Goal: Task Accomplishment & Management: Manage account settings

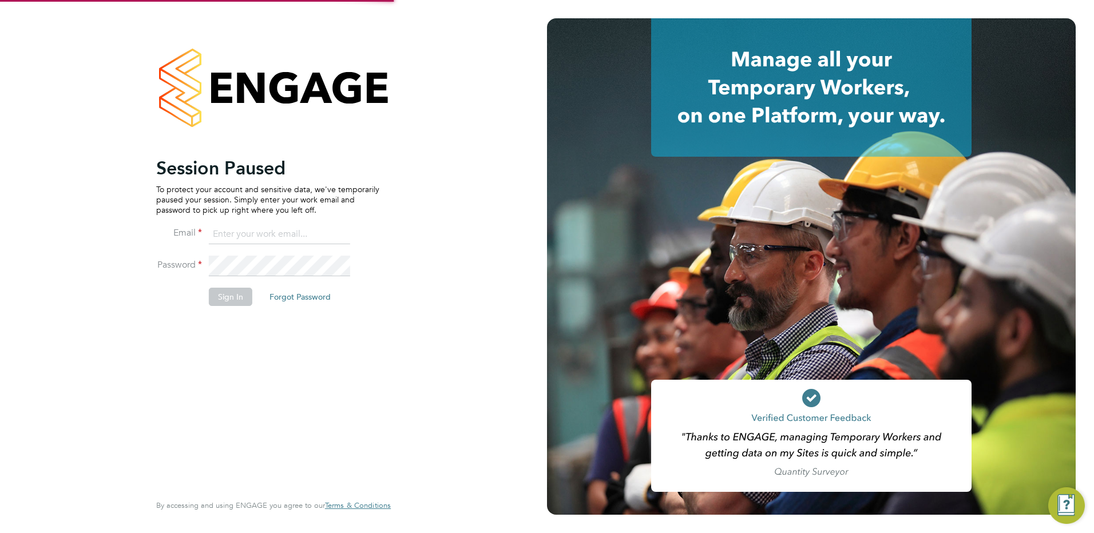
type input "andrew.harkin@torus.co.uk"
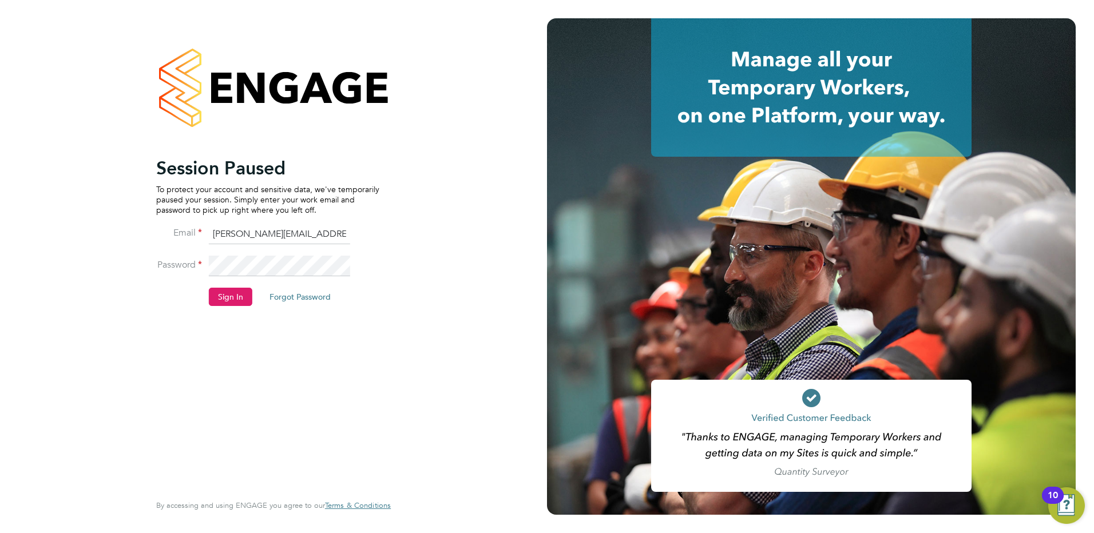
click at [228, 292] on button "Sign In" at bounding box center [230, 297] width 43 height 18
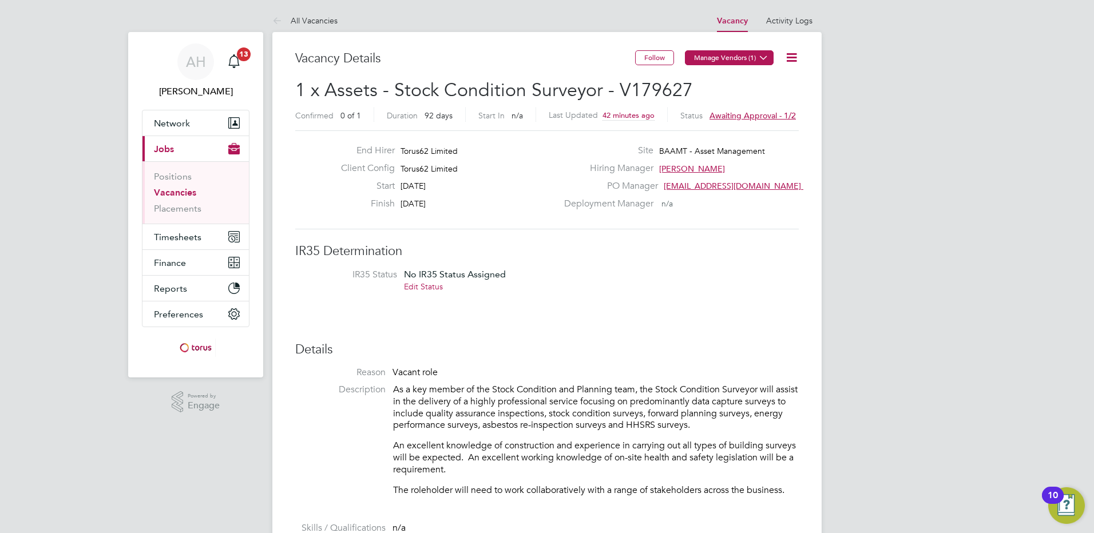
click at [765, 61] on icon at bounding box center [763, 57] width 9 height 9
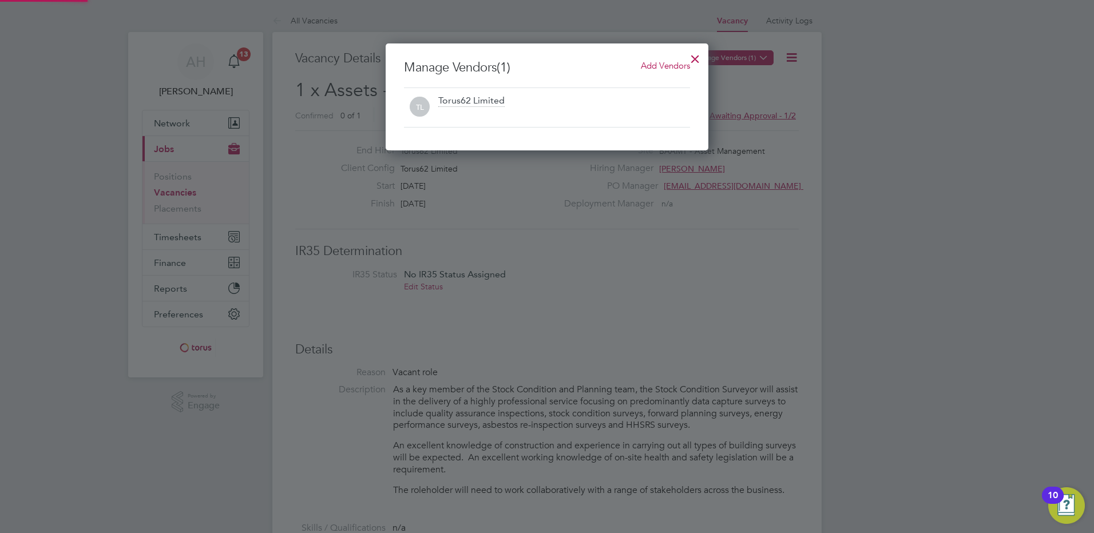
scroll to position [107, 323]
click at [695, 55] on div at bounding box center [695, 56] width 21 height 21
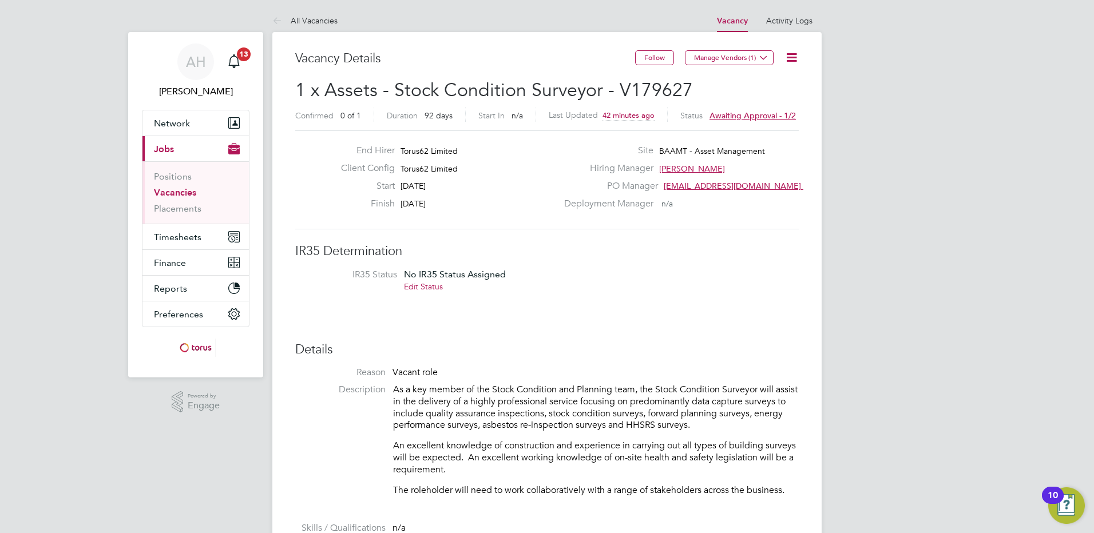
click at [788, 55] on icon at bounding box center [791, 57] width 14 height 14
click at [741, 120] on li "Approve" at bounding box center [755, 123] width 82 height 16
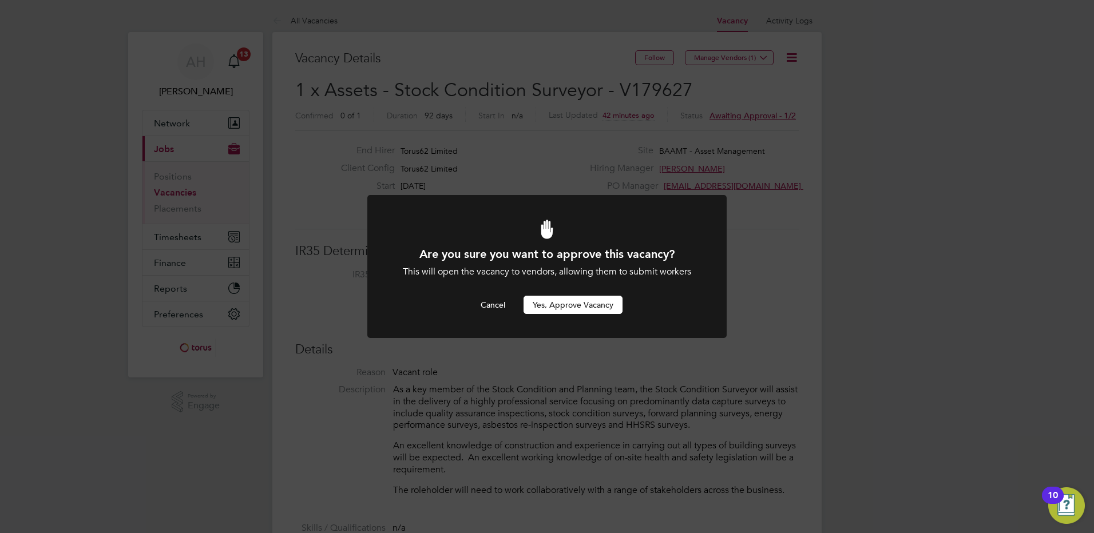
click at [561, 304] on button "Yes, Approve Vacancy" at bounding box center [572, 305] width 99 height 18
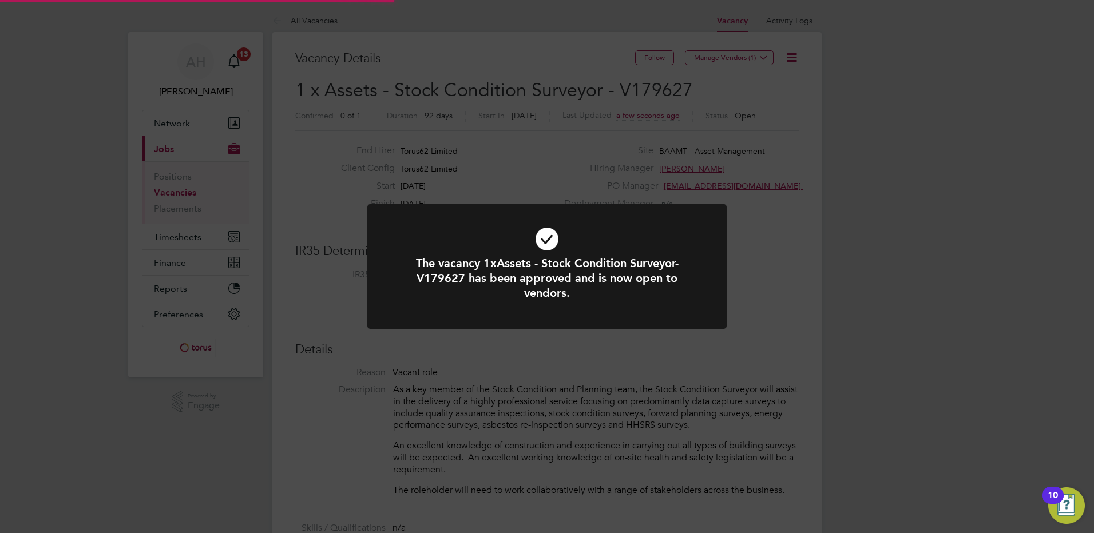
scroll to position [34, 80]
click at [775, 282] on div "The vacancy 1xAssets - Stock Condition Surveyor-V179627 has been approved and i…" at bounding box center [547, 266] width 1094 height 533
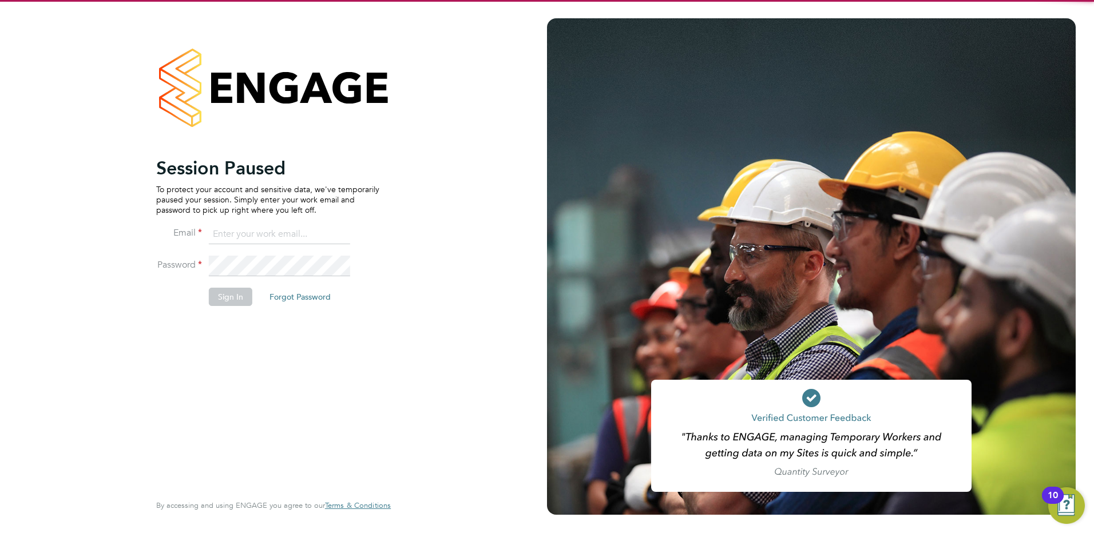
type input "andrew.harkin@torus.co.uk"
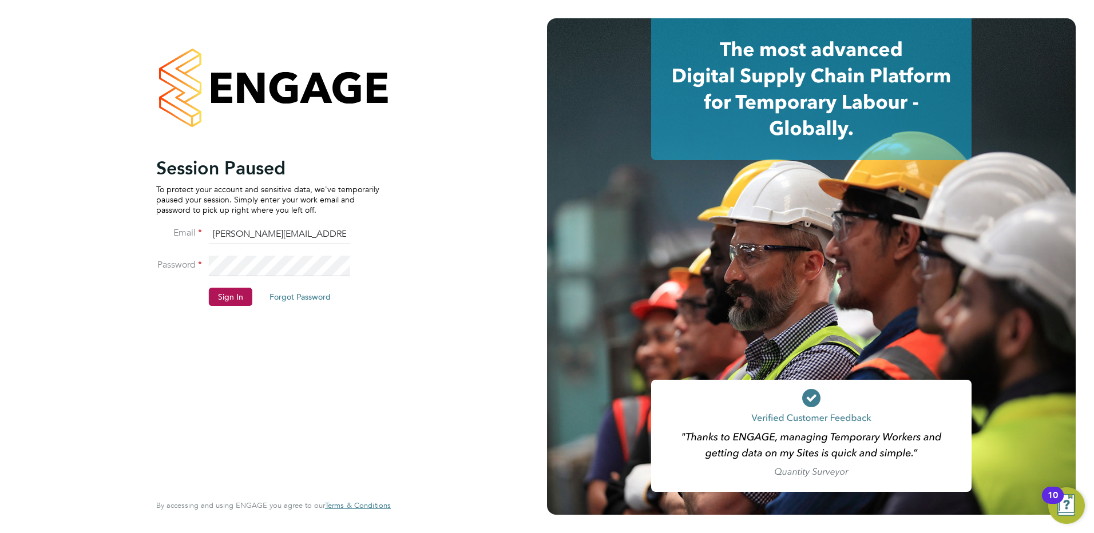
click at [220, 284] on li "Password" at bounding box center [267, 272] width 223 height 32
click at [224, 297] on button "Sign In" at bounding box center [230, 297] width 43 height 18
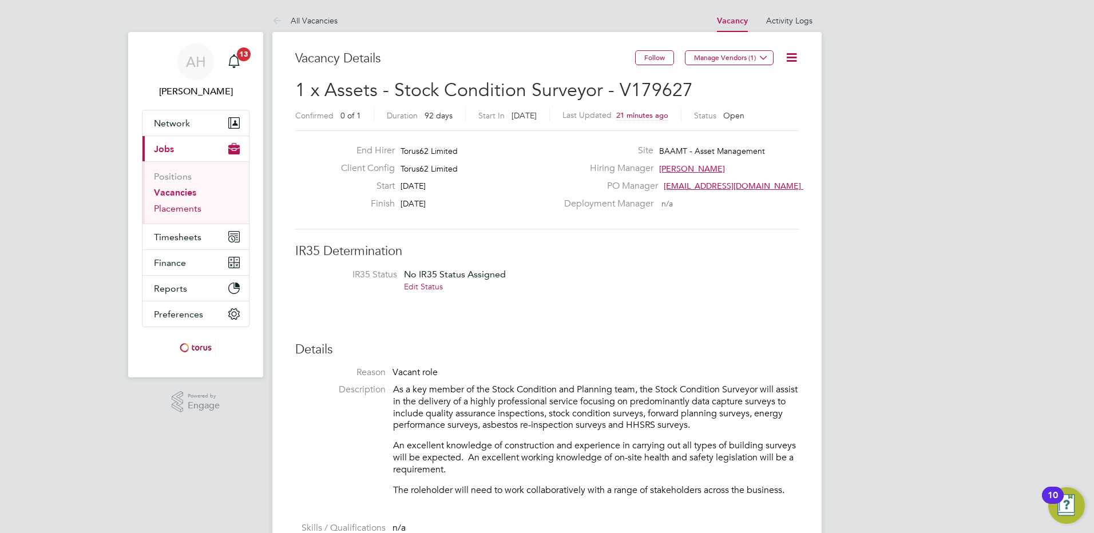
click at [177, 205] on link "Placements" at bounding box center [177, 208] width 47 height 11
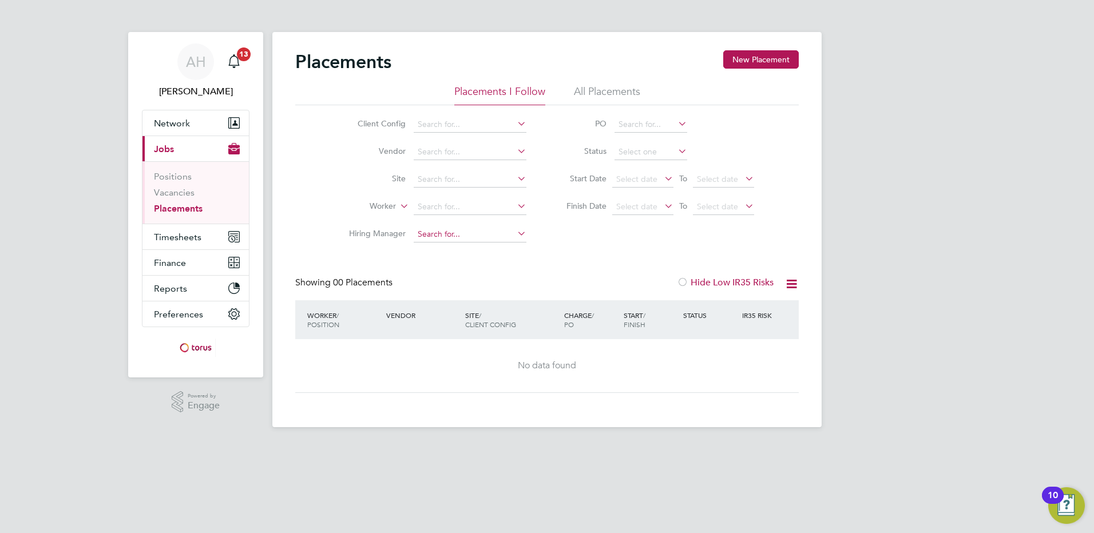
click at [427, 227] on input at bounding box center [470, 235] width 113 height 16
click at [437, 197] on li "Worker" at bounding box center [432, 206] width 215 height 27
click at [435, 198] on li "Worker" at bounding box center [432, 206] width 215 height 27
click at [439, 202] on input at bounding box center [470, 207] width 113 height 16
click at [443, 218] on li "No results found" at bounding box center [470, 222] width 114 height 15
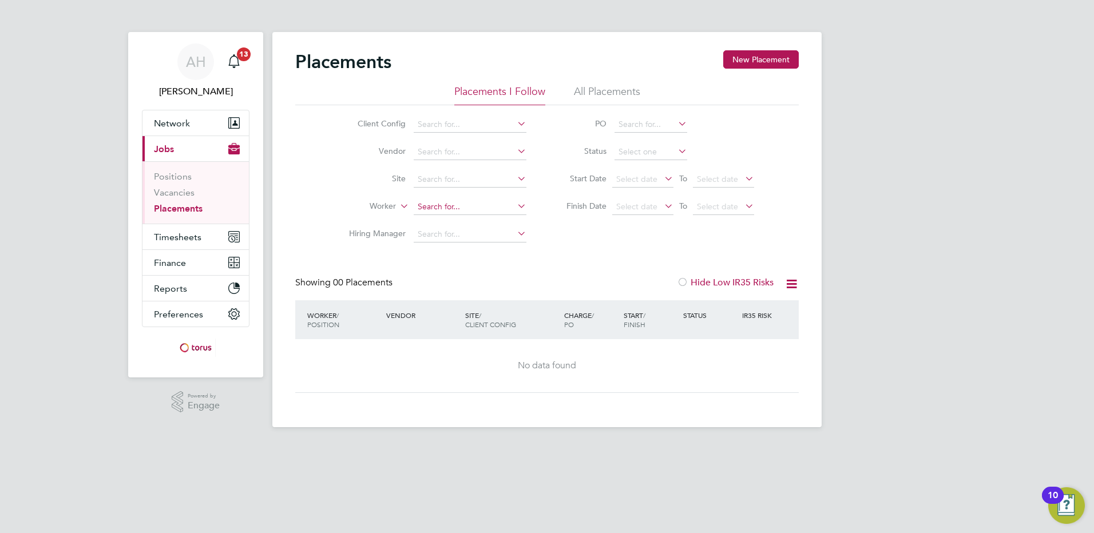
drag, startPoint x: 440, startPoint y: 211, endPoint x: 450, endPoint y: 209, distance: 9.9
click at [440, 211] on input at bounding box center [470, 207] width 113 height 16
click at [469, 221] on li "No results found" at bounding box center [470, 222] width 114 height 15
click at [471, 209] on input at bounding box center [470, 207] width 113 height 16
click at [515, 204] on icon at bounding box center [515, 206] width 0 height 16
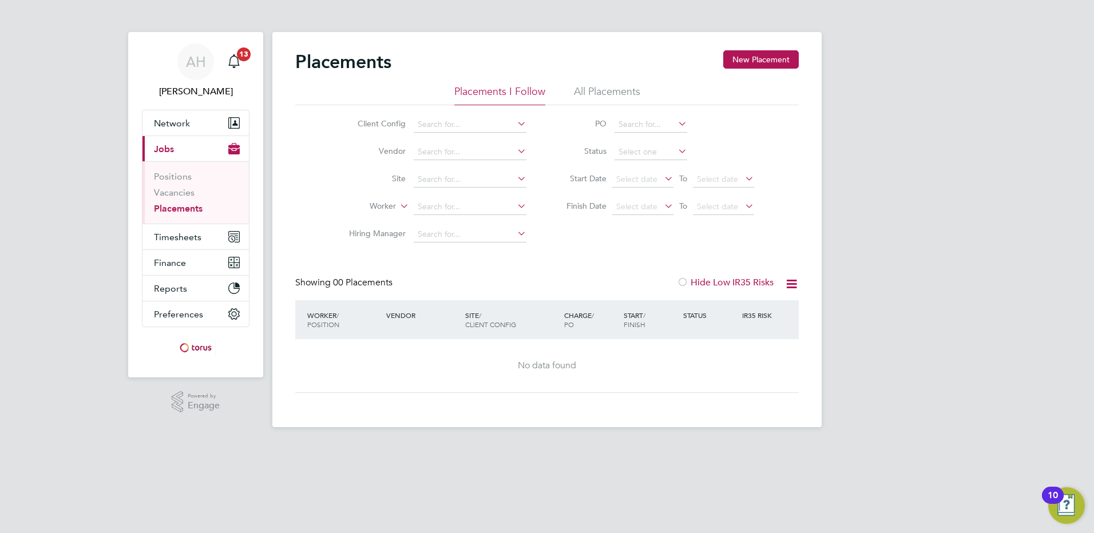
click at [496, 225] on li "Hiring Manager" at bounding box center [432, 234] width 215 height 27
click at [475, 217] on li "Worker" at bounding box center [432, 206] width 215 height 27
click at [444, 203] on li "Worker" at bounding box center [432, 206] width 215 height 27
click at [432, 215] on li "Worker" at bounding box center [432, 206] width 215 height 27
click at [432, 203] on input at bounding box center [470, 207] width 113 height 16
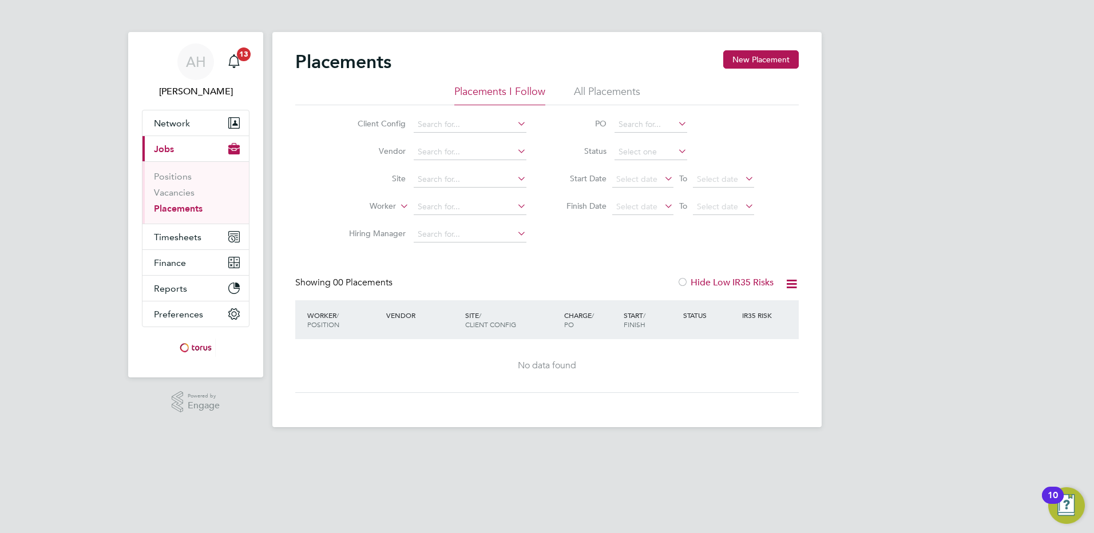
click at [430, 221] on div "Placements New Placement Placements I Follow All Placements Client Config Vendo…" at bounding box center [546, 229] width 549 height 395
click at [435, 234] on input at bounding box center [470, 235] width 113 height 16
click at [472, 253] on li "Select a Client Config to search Managers" at bounding box center [493, 250] width 161 height 15
click at [462, 233] on input at bounding box center [470, 235] width 113 height 16
click at [447, 251] on li "Select a Client Config to search Managers" at bounding box center [493, 250] width 161 height 15
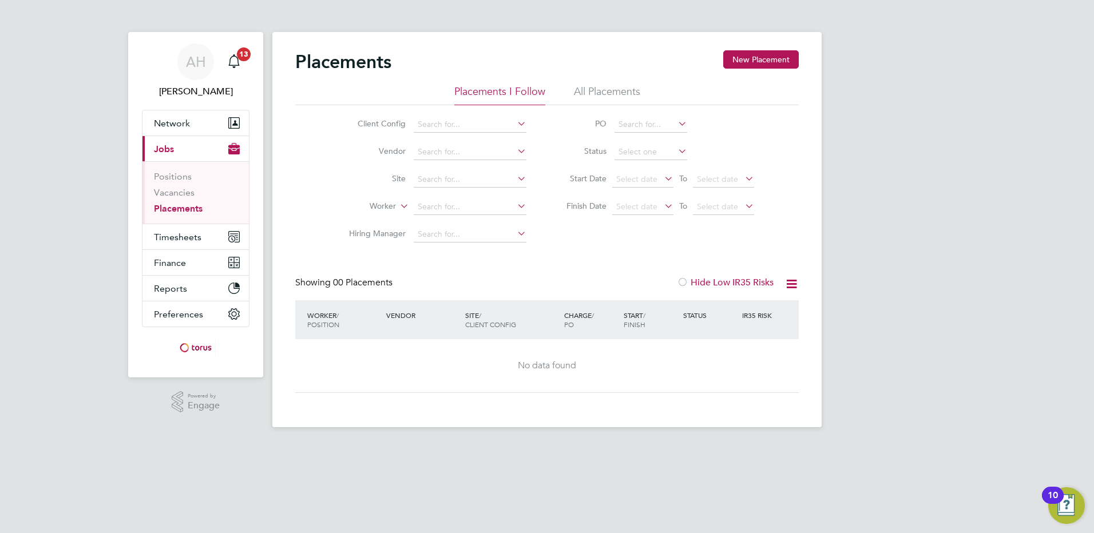
click at [447, 243] on li "Hiring Manager" at bounding box center [432, 234] width 215 height 27
drag, startPoint x: 436, startPoint y: 222, endPoint x: 439, endPoint y: 201, distance: 21.4
click at [436, 222] on li "Hiring Manager" at bounding box center [432, 234] width 215 height 27
click at [439, 201] on input at bounding box center [470, 207] width 113 height 16
click at [448, 223] on div "Placements New Placement Placements I Follow All Placements Client Config Vendo…" at bounding box center [546, 229] width 549 height 395
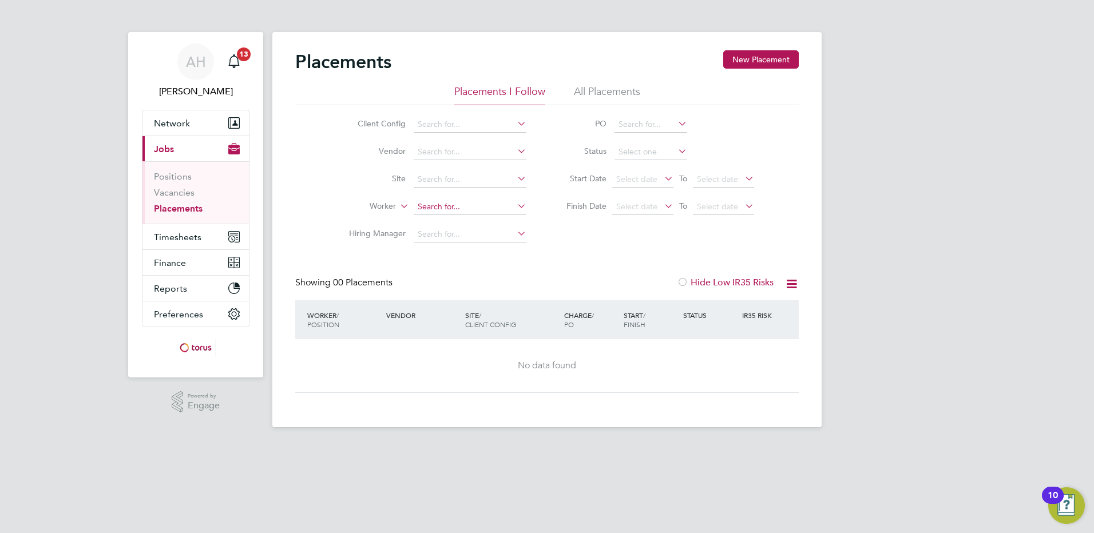
click at [449, 201] on input at bounding box center [470, 207] width 113 height 16
click at [440, 223] on li "No results found" at bounding box center [470, 222] width 114 height 15
click at [438, 208] on input at bounding box center [470, 207] width 113 height 16
type input "Graham Byrne"
click at [515, 204] on icon at bounding box center [515, 206] width 0 height 16
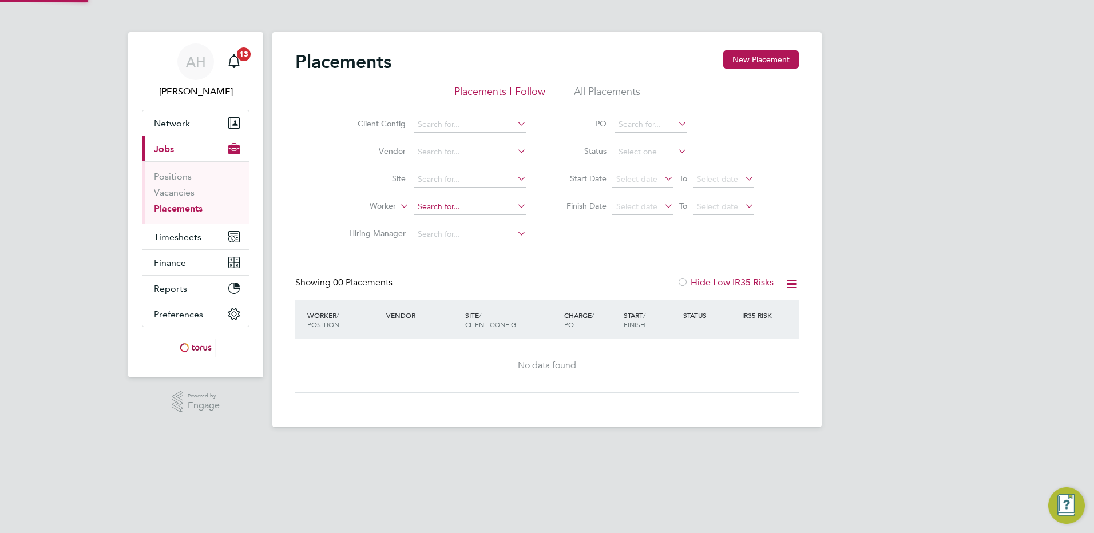
click at [468, 202] on input at bounding box center [470, 207] width 113 height 16
click at [581, 90] on li "All Placements" at bounding box center [607, 95] width 66 height 21
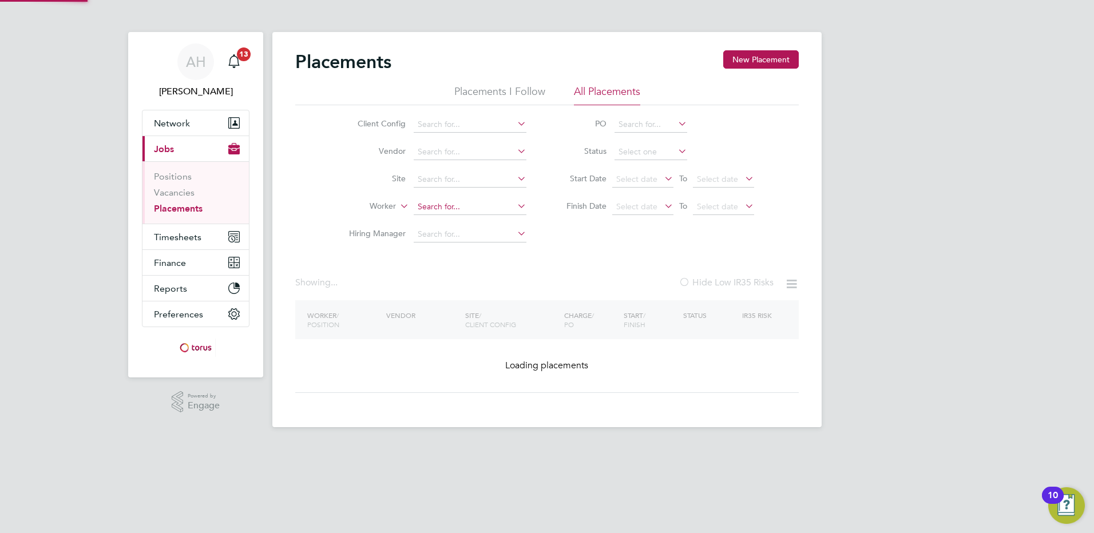
click at [450, 207] on input at bounding box center [470, 207] width 113 height 16
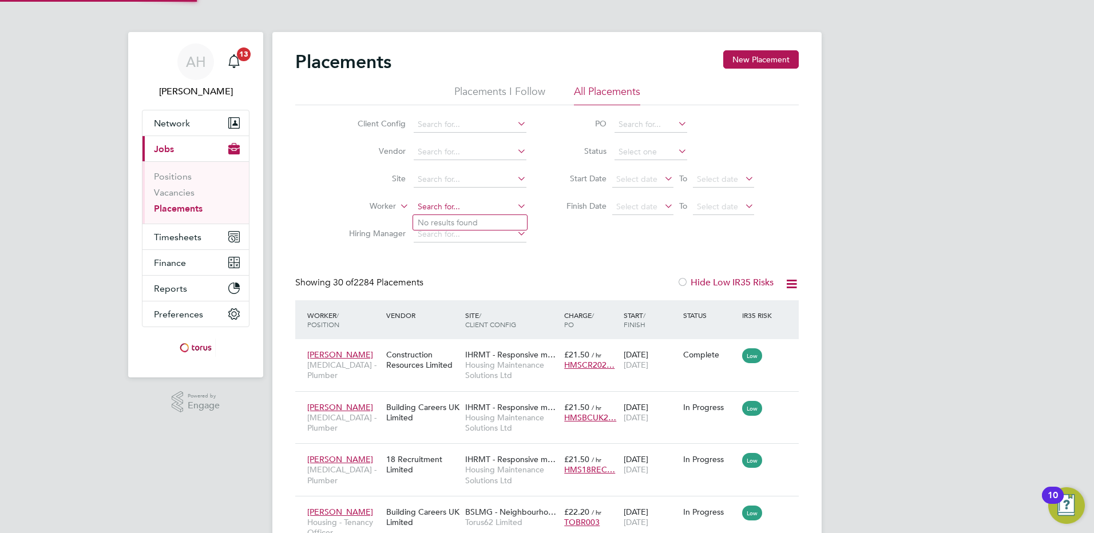
scroll to position [43, 100]
type input "Britney Baker"
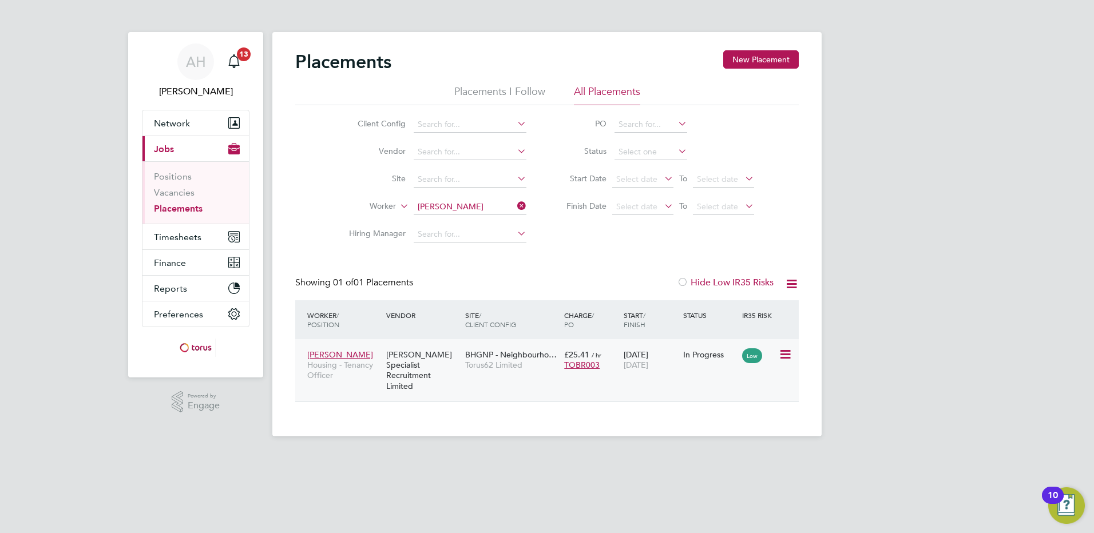
click at [780, 353] on icon at bounding box center [783, 355] width 11 height 14
click at [591, 399] on div "Placements New Placement Placements I Follow All Placements Client Config Vendo…" at bounding box center [546, 234] width 549 height 404
click at [325, 351] on span "Britney Baker" at bounding box center [340, 354] width 66 height 10
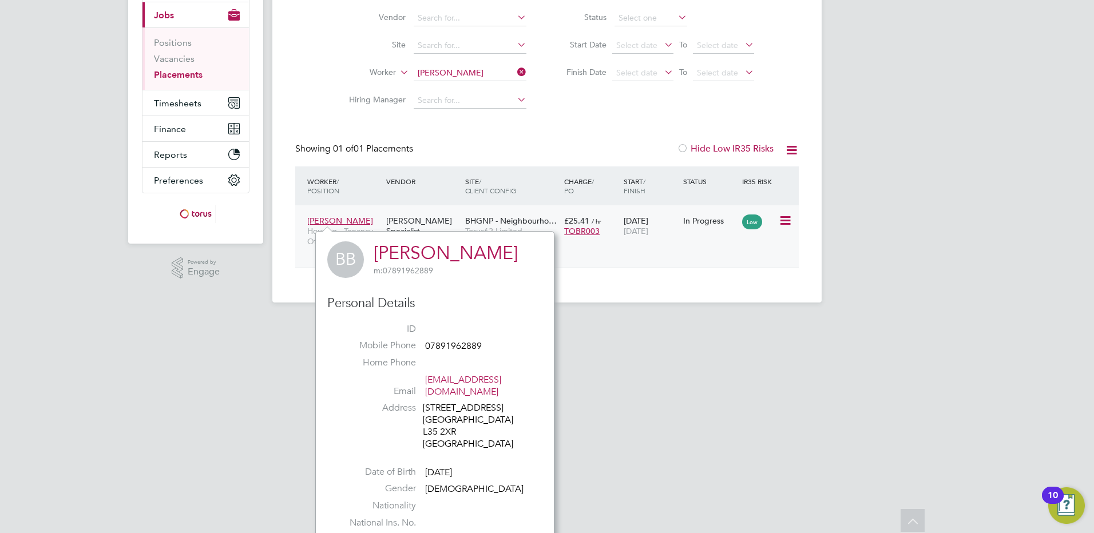
click at [332, 218] on span "Britney Baker" at bounding box center [340, 221] width 66 height 10
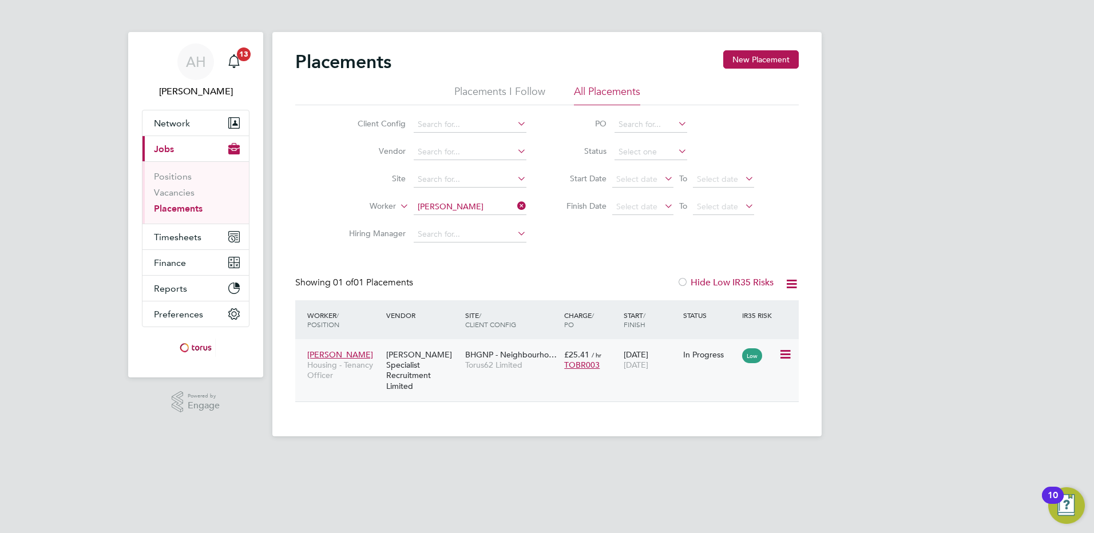
click at [340, 354] on span "Britney Baker" at bounding box center [340, 354] width 66 height 10
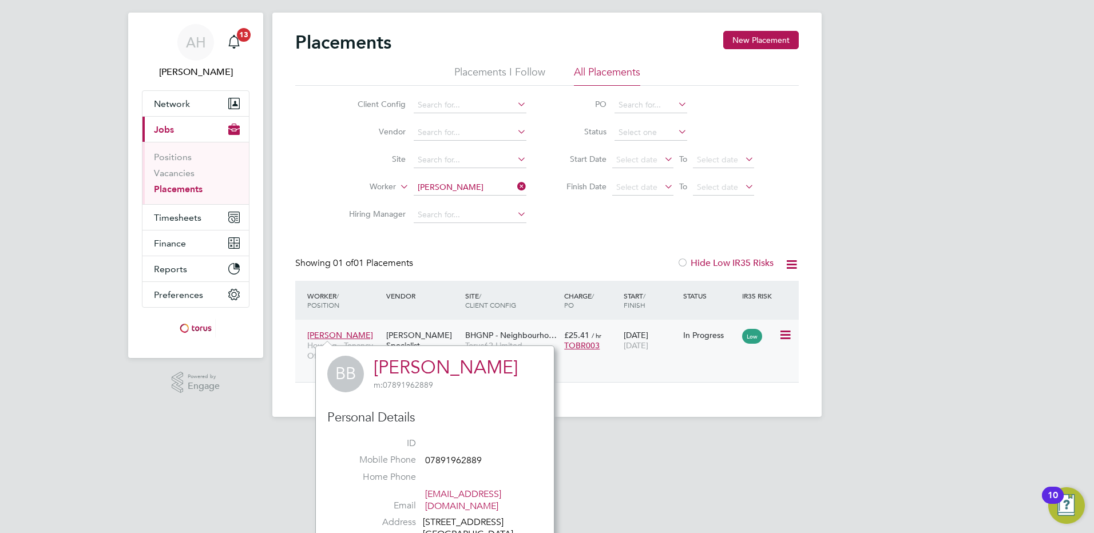
drag, startPoint x: 641, startPoint y: 372, endPoint x: 634, endPoint y: 369, distance: 7.4
click at [639, 371] on div "Placements New Placement Placements I Follow All Placements Client Config Vendo…" at bounding box center [546, 215] width 549 height 404
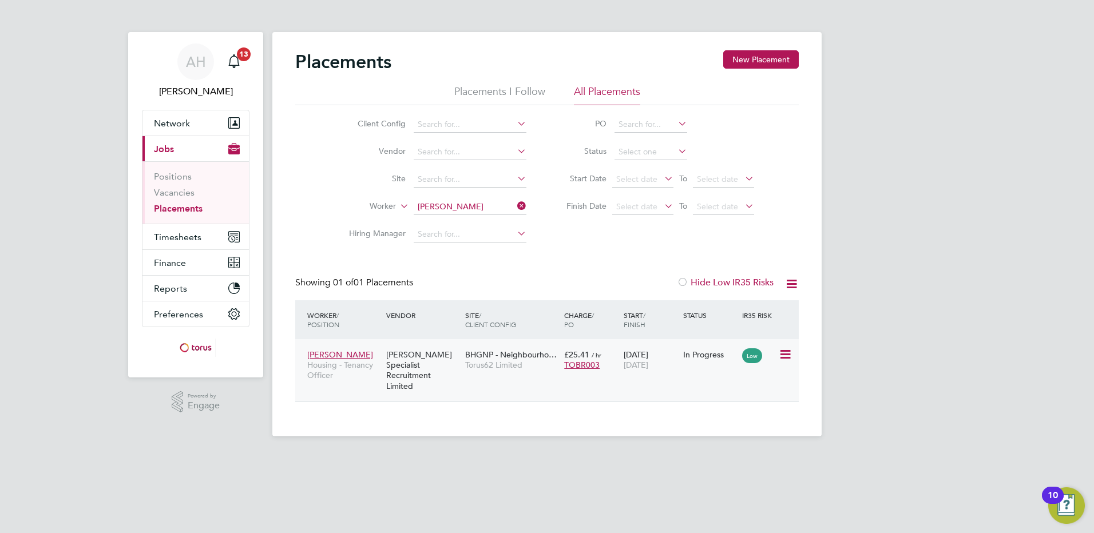
click at [404, 355] on div "Hays Specialist Recruitment Limited" at bounding box center [422, 370] width 79 height 53
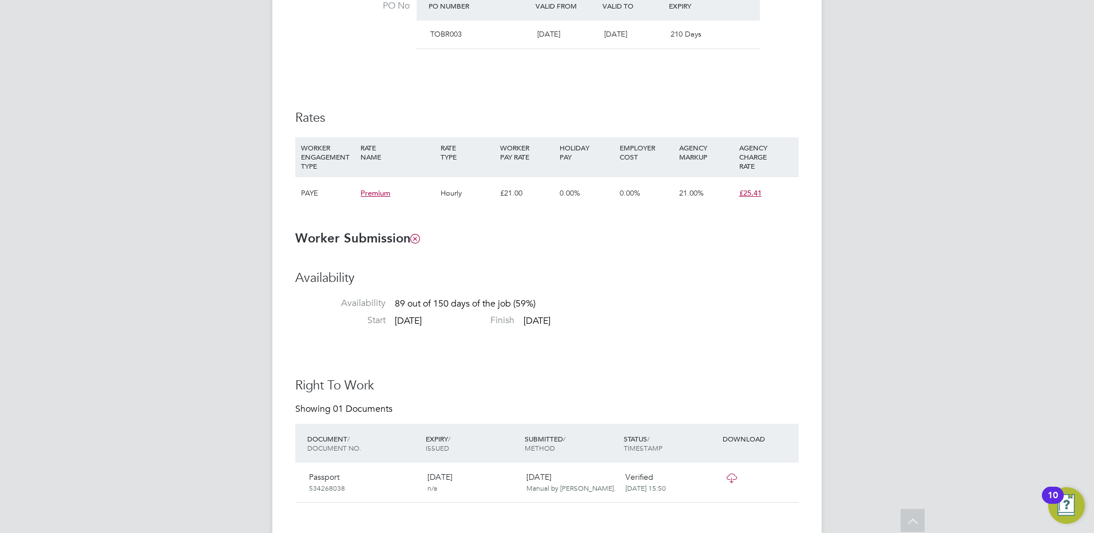
click at [372, 195] on span "Premium" at bounding box center [375, 193] width 30 height 10
click at [471, 104] on div "Details Start Date 01 Jul 2025 DAYS (89 working days) Finish Date 31 Oct 2025 W…" at bounding box center [546, 9] width 503 height 423
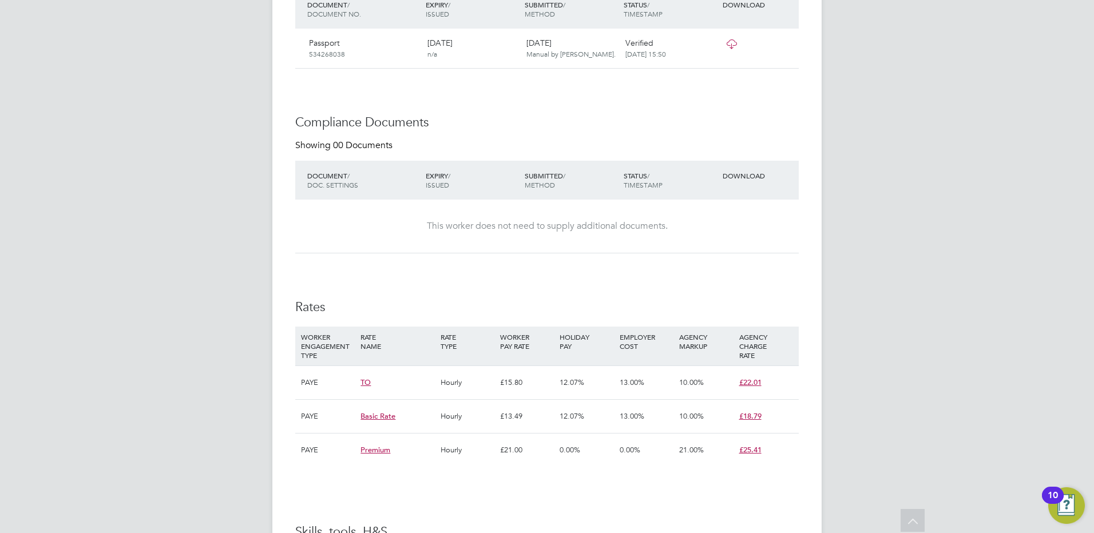
scroll to position [1232, 0]
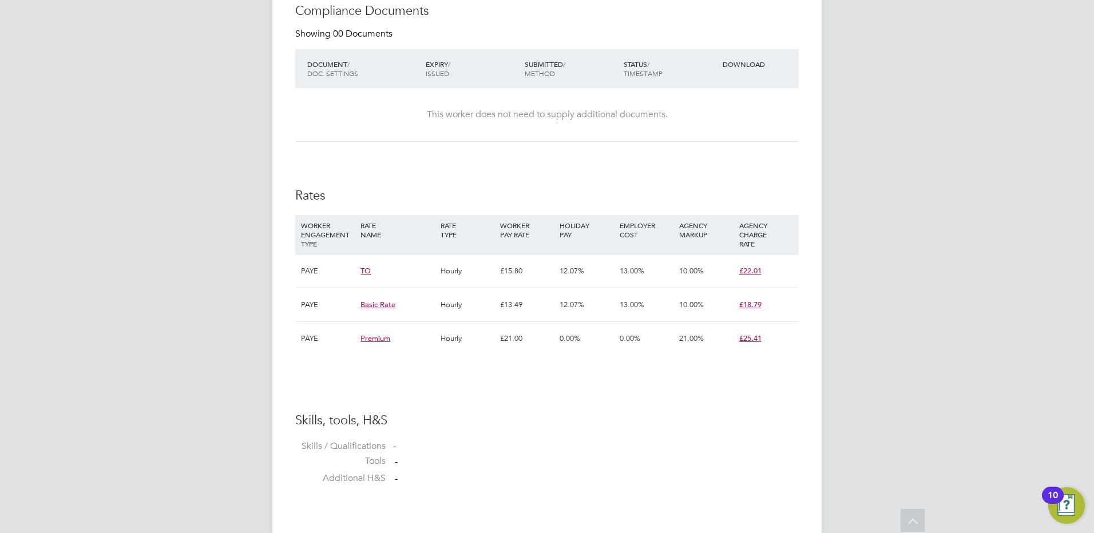
click at [513, 271] on div "£15.80" at bounding box center [526, 271] width 59 height 33
click at [518, 271] on div "£15.80" at bounding box center [526, 271] width 59 height 33
click at [367, 273] on span "TO" at bounding box center [365, 271] width 10 height 10
click at [642, 404] on div "Availability Availability 89 out of 150 days of the job (59%) Start 04 Jun 2025…" at bounding box center [546, 108] width 503 height 768
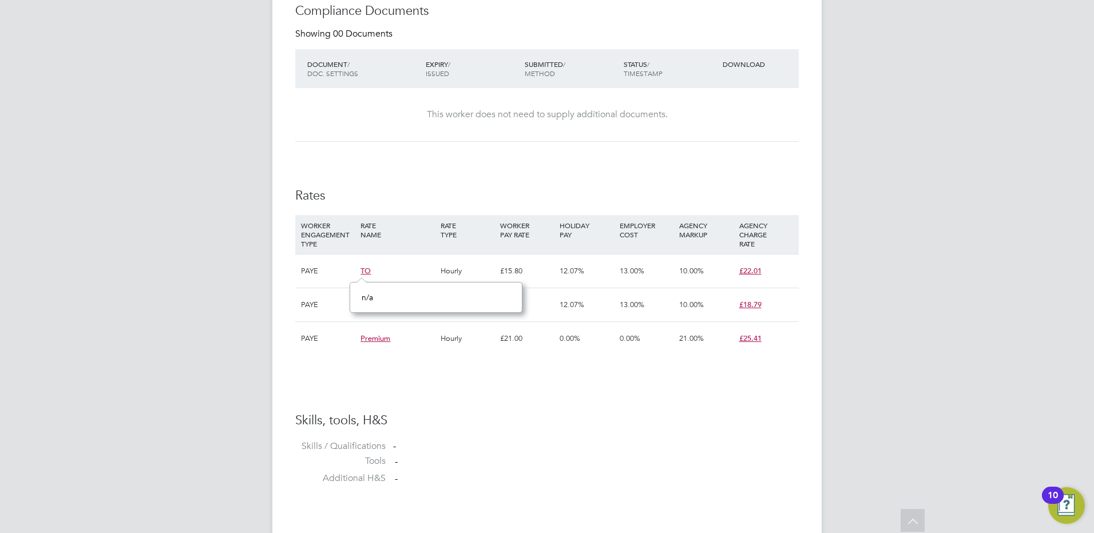
click at [539, 392] on div "Availability Availability 89 out of 150 days of the job (59%) Start 04 Jun 2025…" at bounding box center [546, 108] width 503 height 768
drag, startPoint x: 439, startPoint y: 192, endPoint x: 433, endPoint y: 224, distance: 32.6
click at [439, 192] on h3 "Rates" at bounding box center [546, 196] width 503 height 17
click at [353, 242] on div "WORKER ENGAGEMENT TYPE" at bounding box center [327, 234] width 59 height 39
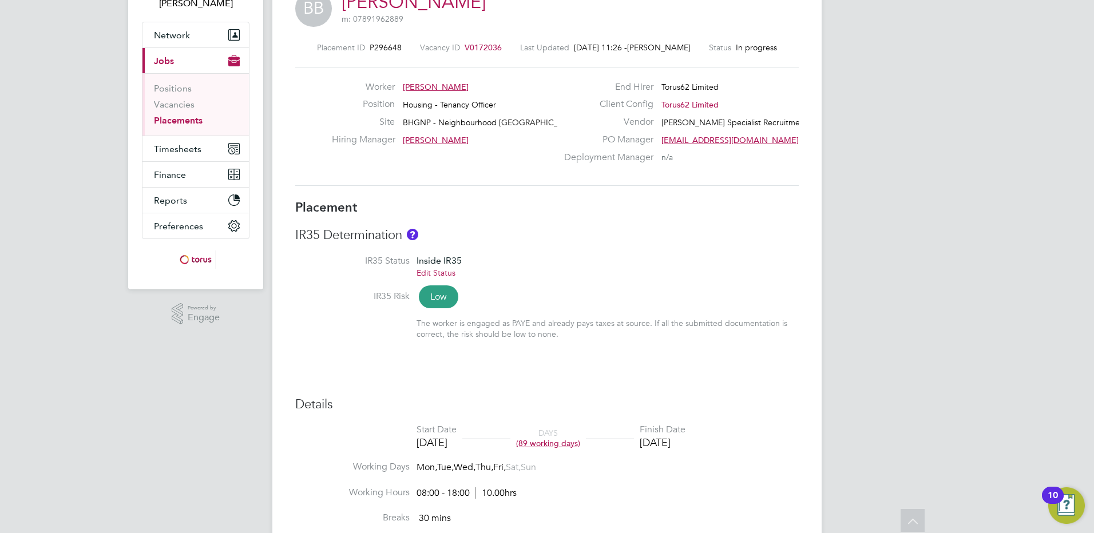
scroll to position [0, 0]
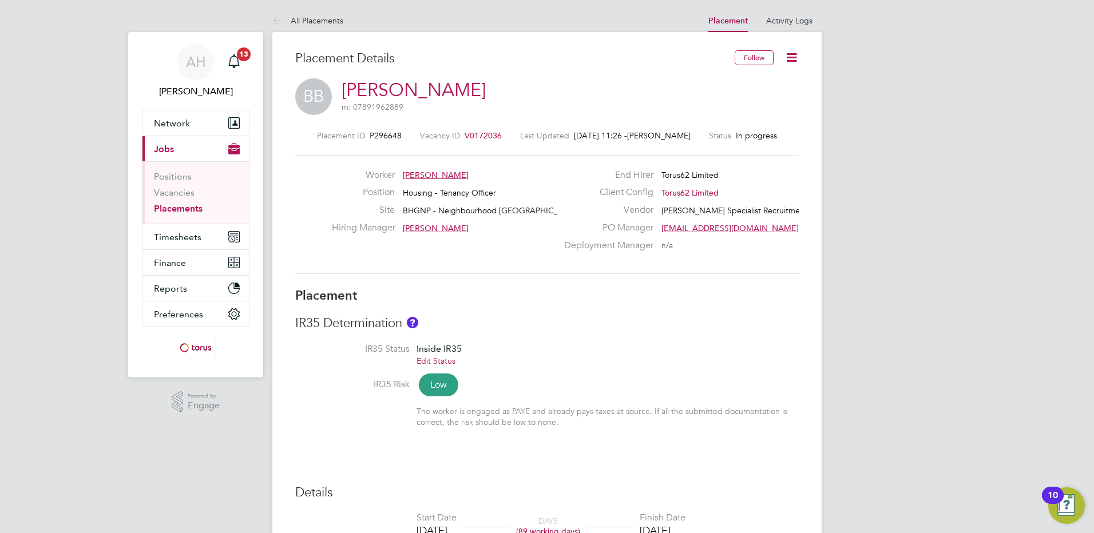
click at [468, 135] on span "V0172036" at bounding box center [482, 135] width 37 height 10
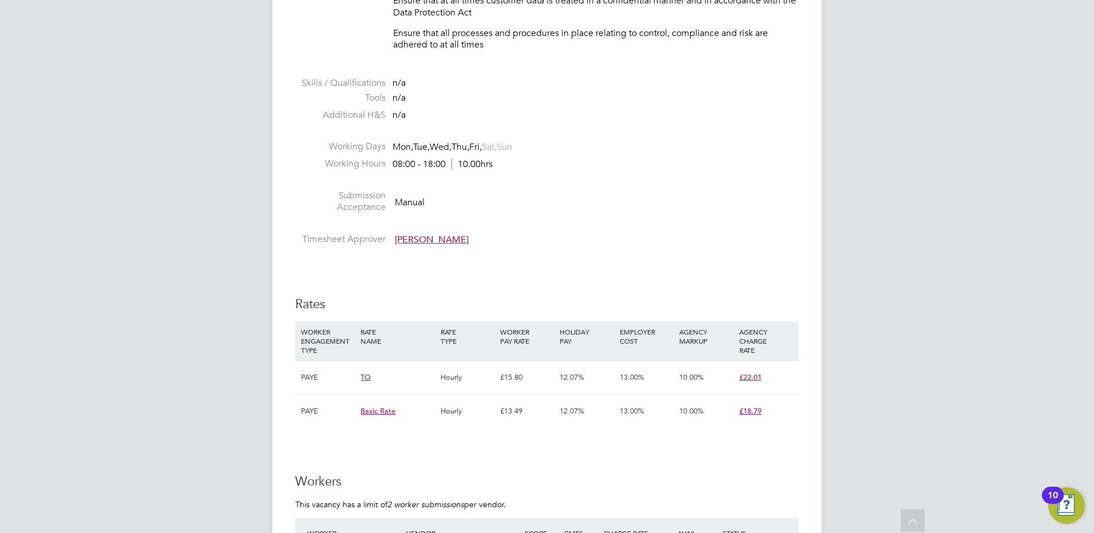
scroll to position [858, 0]
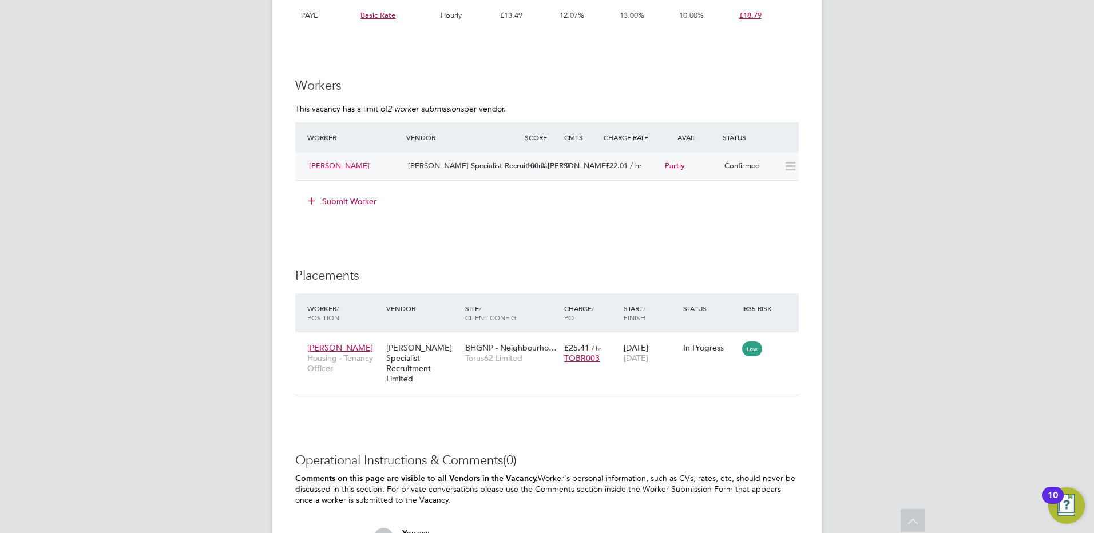
click at [789, 164] on icon at bounding box center [790, 166] width 14 height 9
click at [462, 164] on span "Hays Specialist Recruitment Li…" at bounding box center [512, 166] width 208 height 10
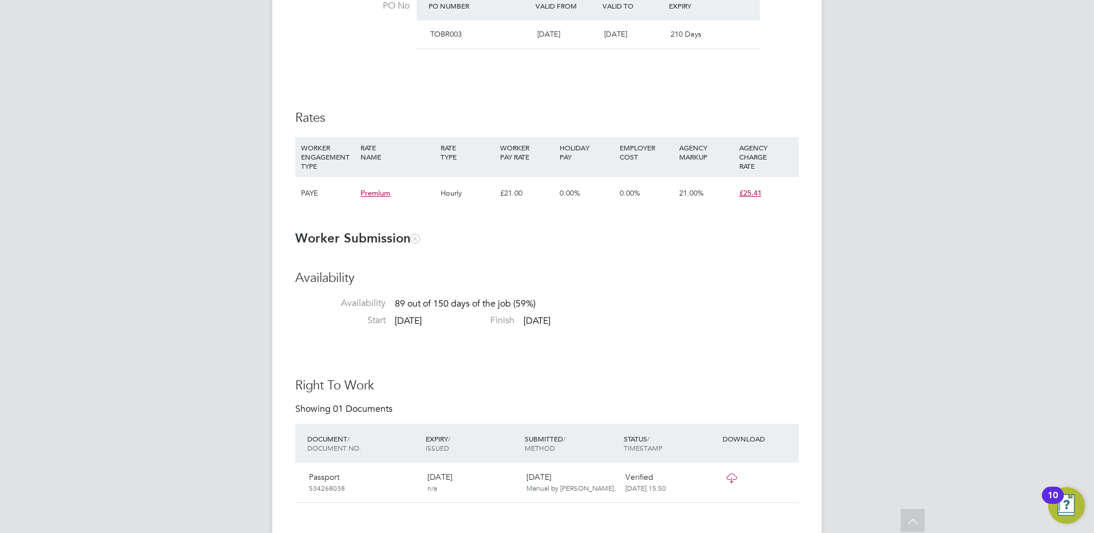
click at [369, 192] on span "Premium" at bounding box center [375, 193] width 30 height 10
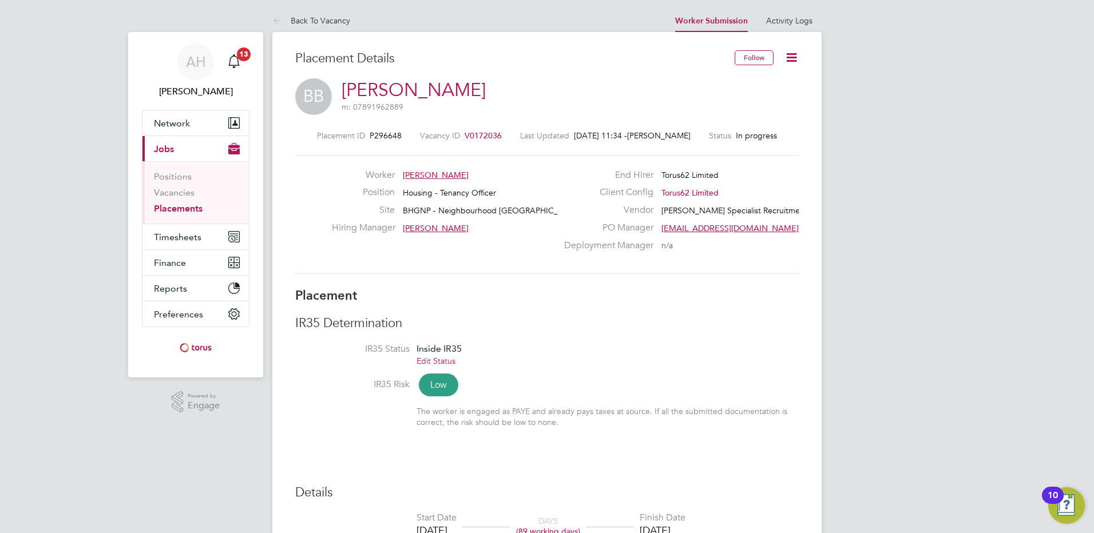
click at [356, 248] on div "Worker Britney Baker Position Housing - Tenancy Officer Site BHGNP - Neighbourh…" at bounding box center [547, 214] width 512 height 90
click at [765, 134] on span "In progress" at bounding box center [756, 135] width 41 height 10
click at [798, 54] on icon at bounding box center [791, 57] width 14 height 14
click at [806, 21] on link "Activity Logs" at bounding box center [789, 20] width 46 height 10
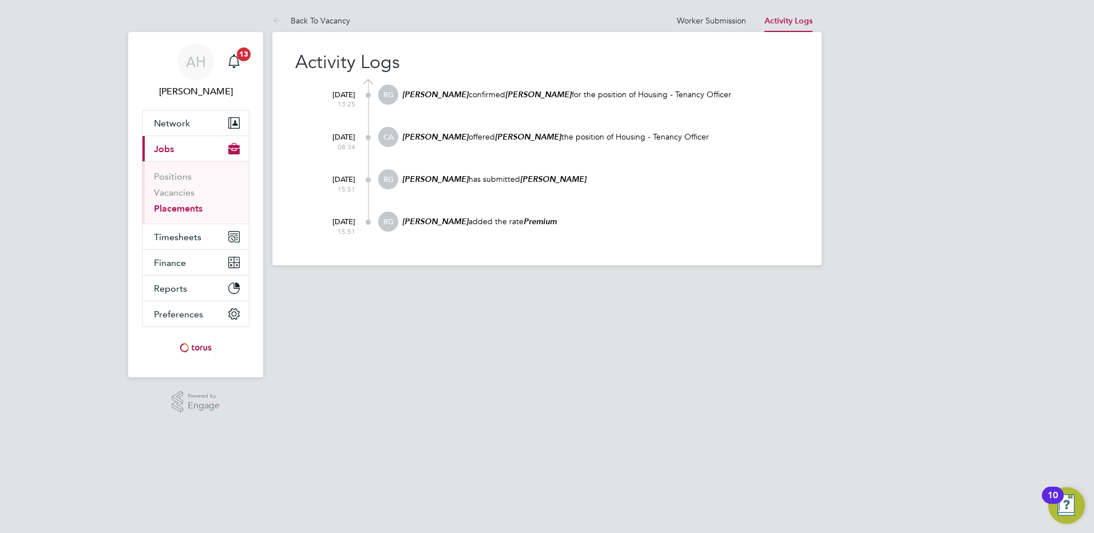
click at [493, 218] on p "Richard Gill added the rate Premium" at bounding box center [600, 221] width 398 height 11
click at [537, 217] on p "Richard Gill added the rate Premium" at bounding box center [600, 221] width 398 height 11
click at [442, 212] on div "Richard Gill added the rate Premium" at bounding box center [600, 227] width 398 height 31
drag, startPoint x: 518, startPoint y: 44, endPoint x: 512, endPoint y: 38, distance: 8.5
click at [518, 42] on div "Activity Logs 01 Jul 2025 13:25 RG Richard Gill confirmed Britney Baker for the…" at bounding box center [546, 148] width 549 height 233
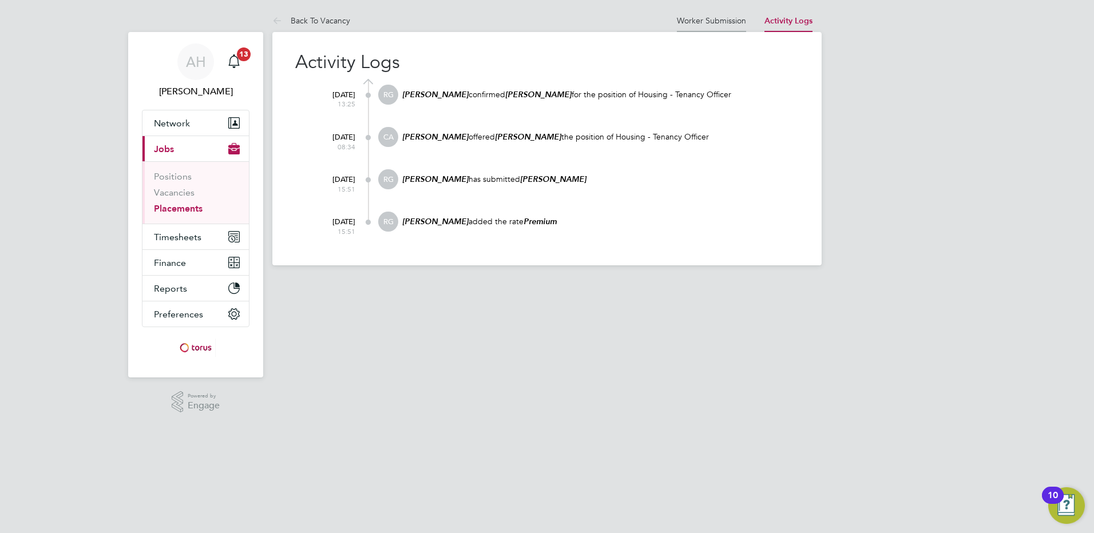
click at [720, 22] on link "Worker Submission" at bounding box center [711, 20] width 69 height 10
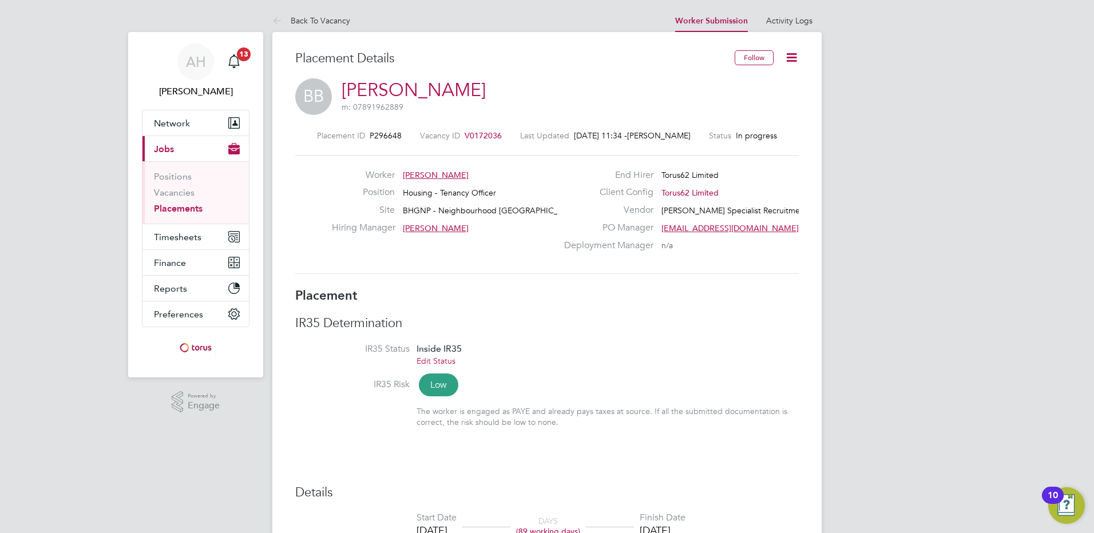
click at [177, 208] on link "Placements" at bounding box center [178, 208] width 49 height 11
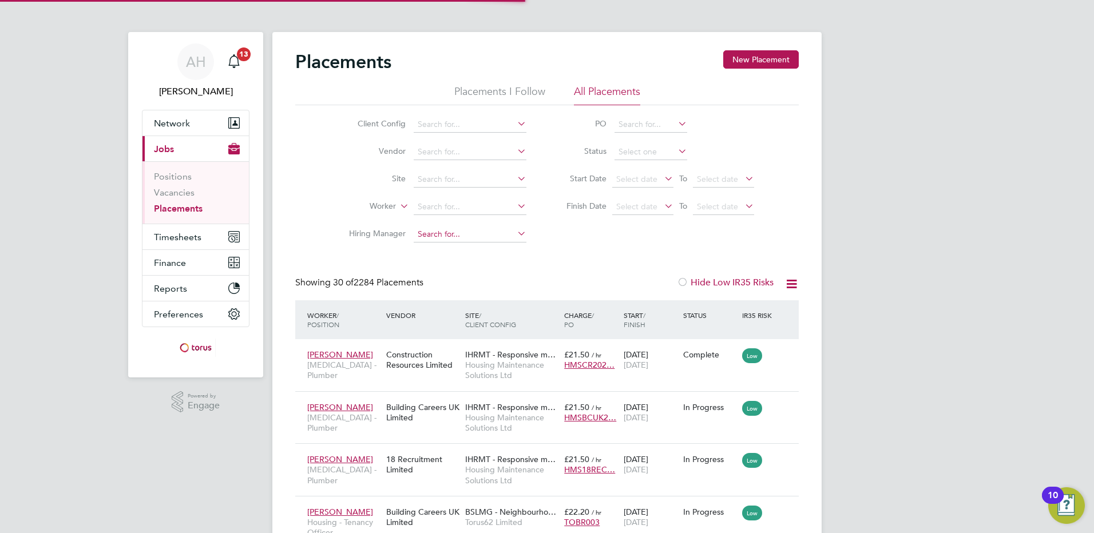
scroll to position [43, 100]
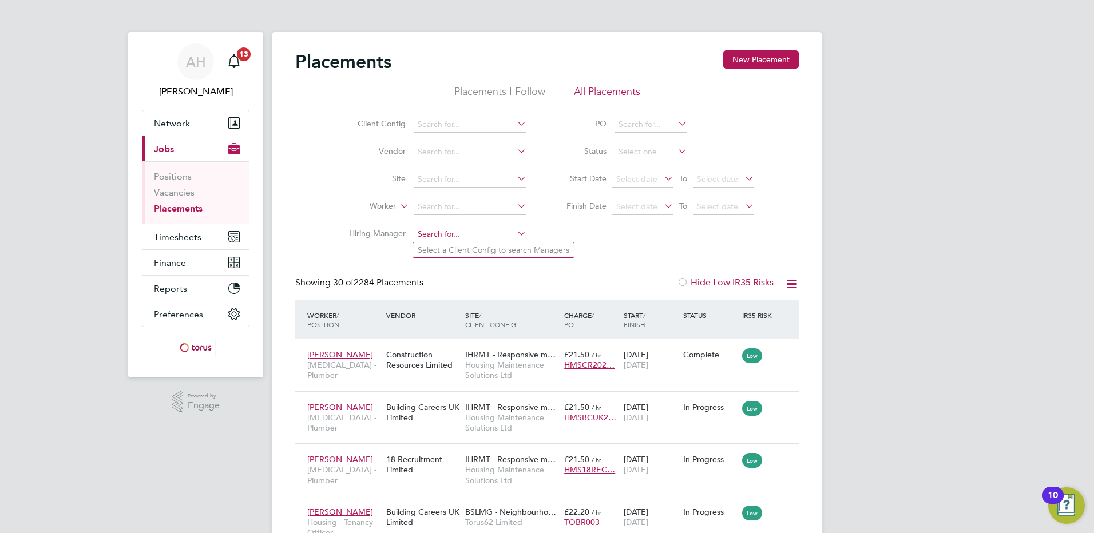
click at [451, 228] on input at bounding box center [470, 235] width 113 height 16
type input "r"
click at [473, 204] on input at bounding box center [470, 207] width 113 height 16
type input "rooney"
click at [464, 205] on input at bounding box center [470, 207] width 113 height 16
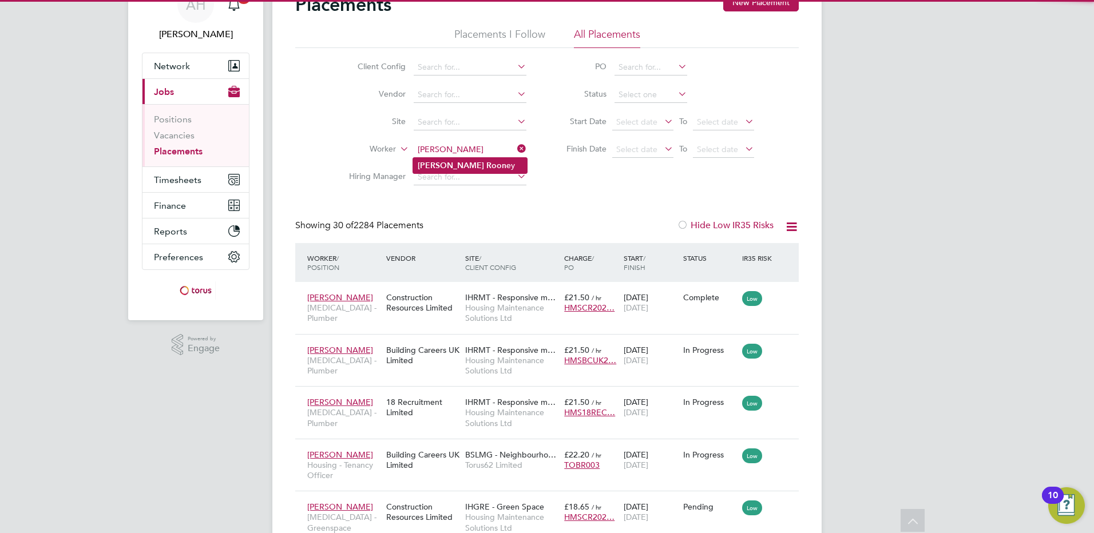
click at [456, 166] on li "Liam Roon ey" at bounding box center [470, 165] width 114 height 15
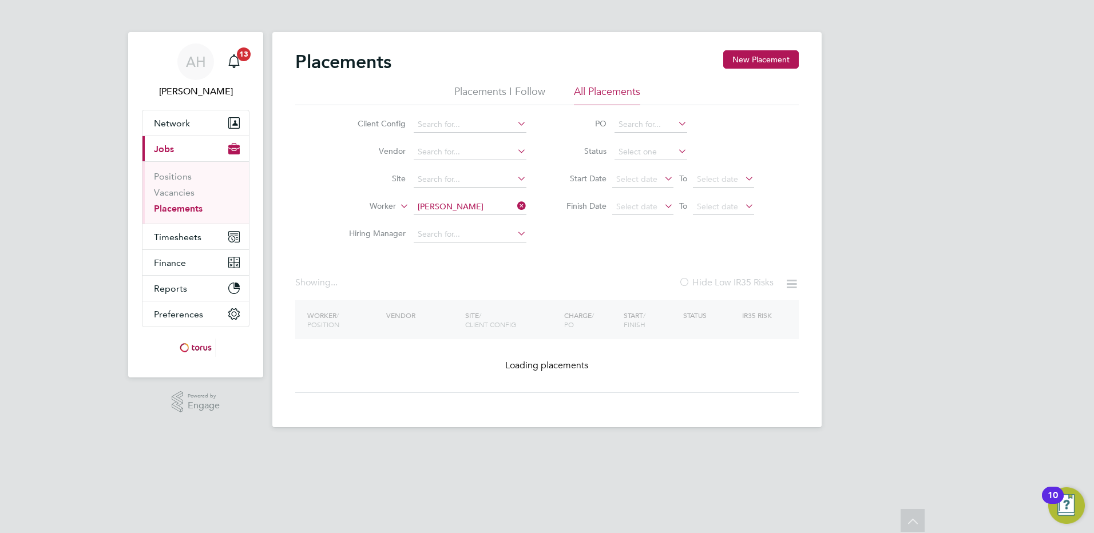
type input "[PERSON_NAME]"
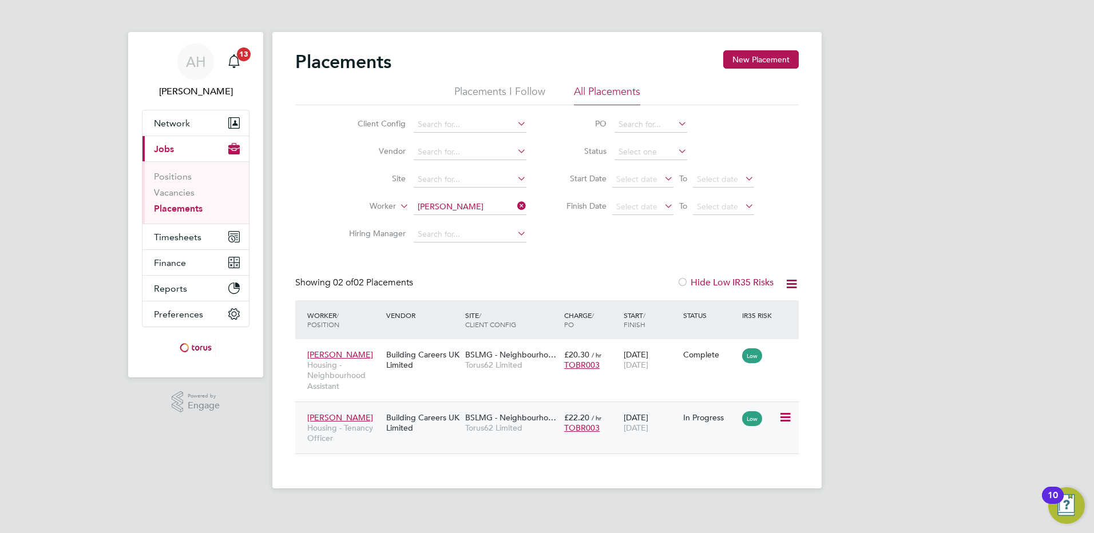
click at [326, 411] on div "Liam Rooney Housing - Tenancy Officer" at bounding box center [343, 428] width 79 height 43
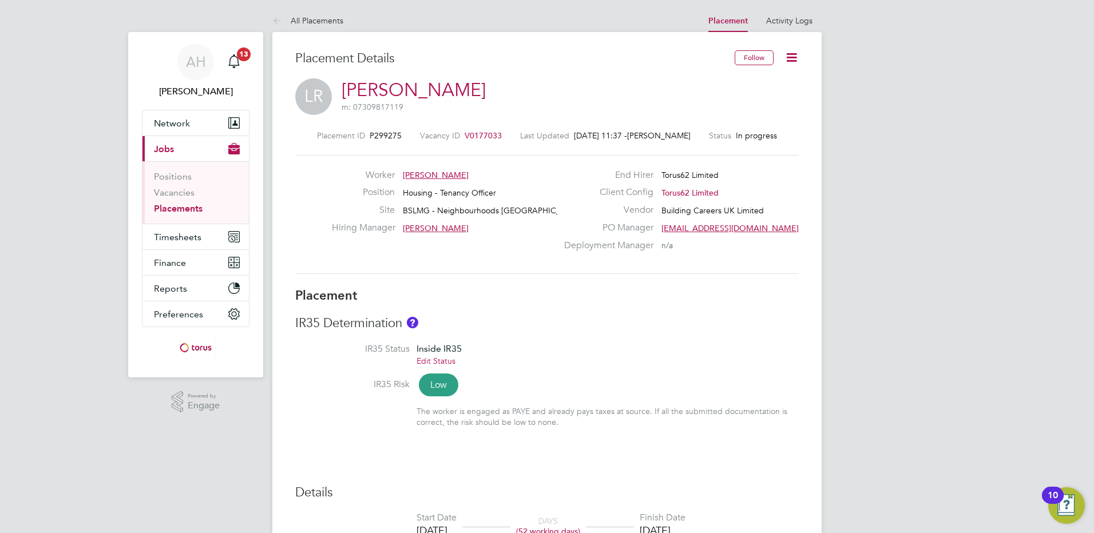
click at [523, 55] on h3 "Placement Details" at bounding box center [510, 58] width 431 height 17
